Goal: Check status: Check status

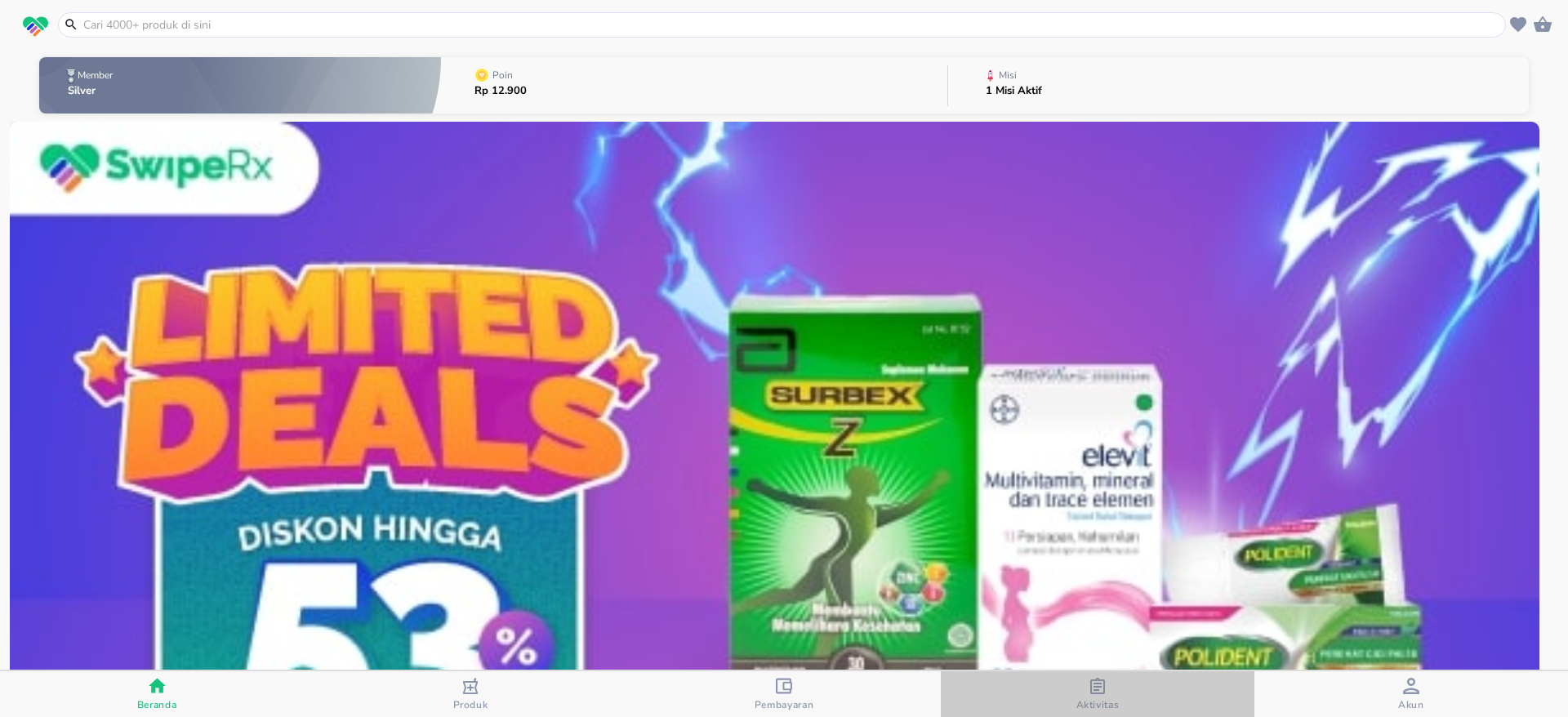
click at [1108, 687] on div "Aktivitas" at bounding box center [1098, 694] width 44 height 34
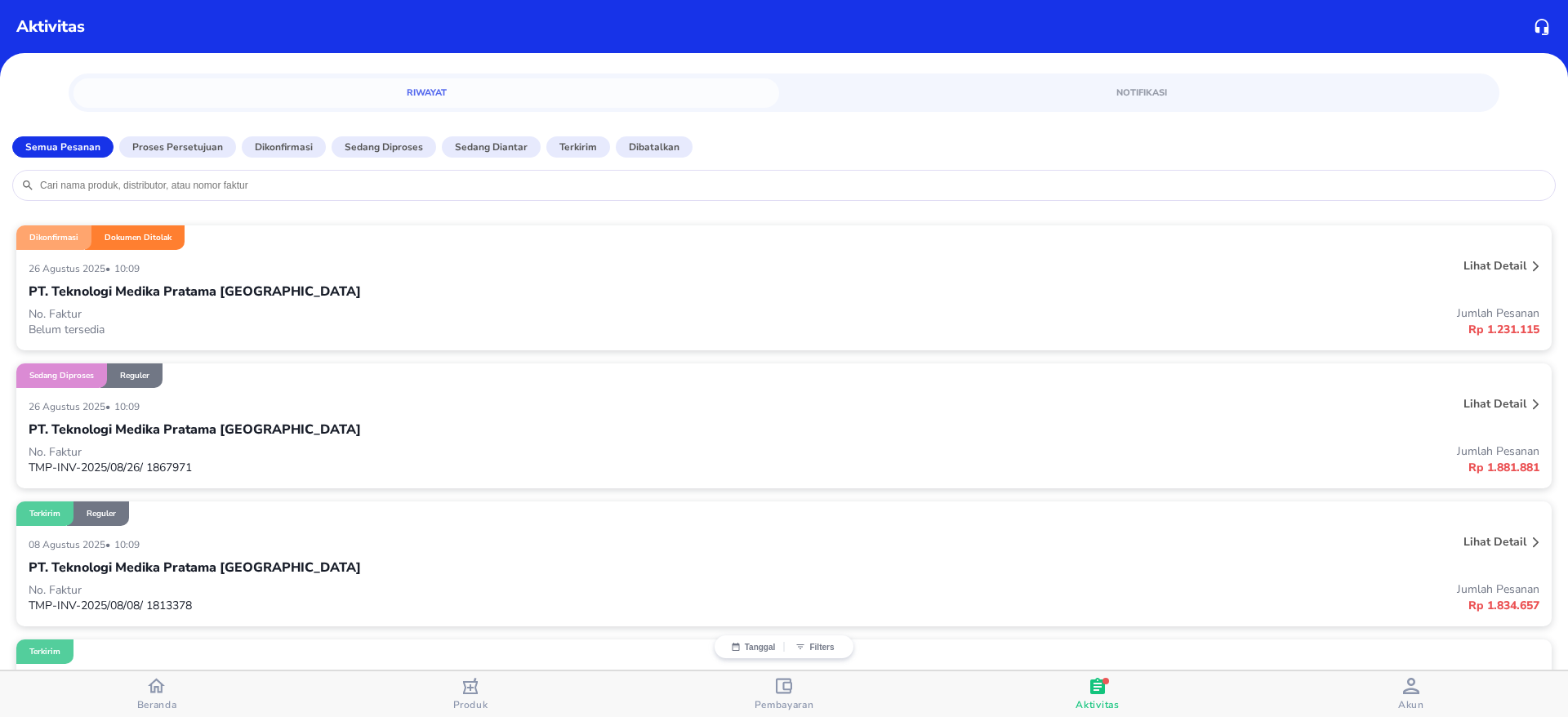
click at [279, 269] on div "[DATE] • 10:09" at bounding box center [469, 268] width 881 height 20
